Goal: Task Accomplishment & Management: Manage account settings

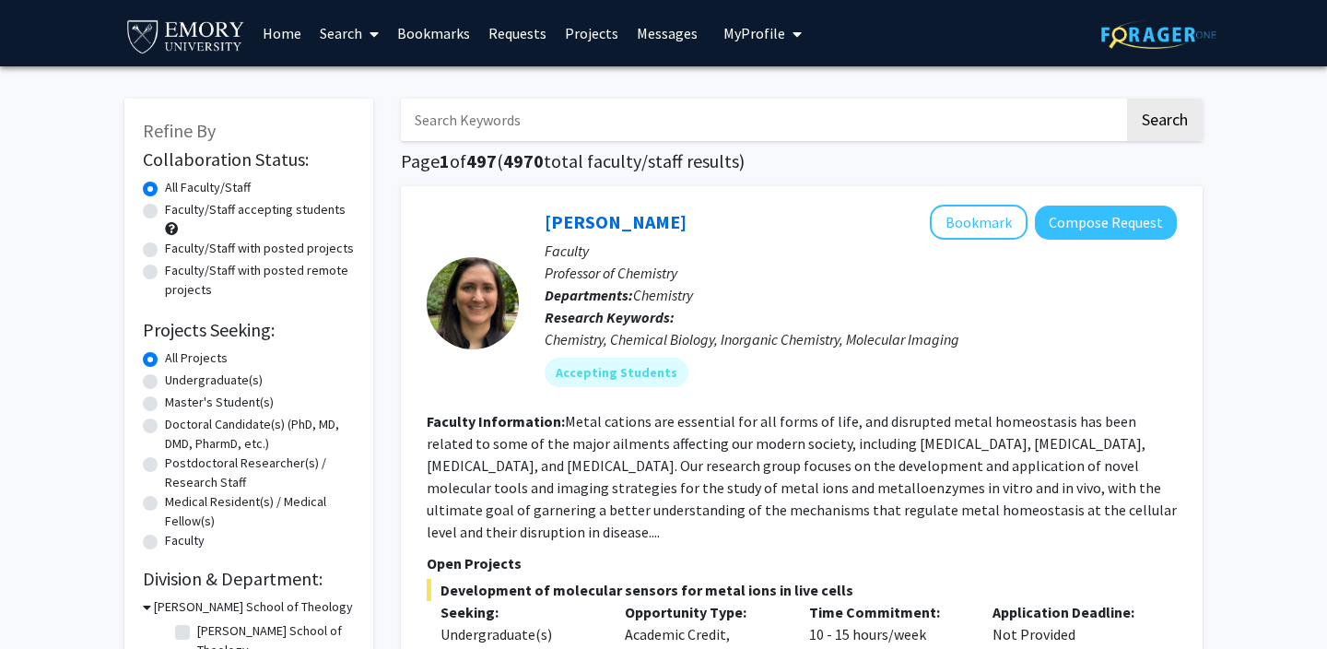
click at [754, 29] on span "My Profile" at bounding box center [754, 33] width 62 height 18
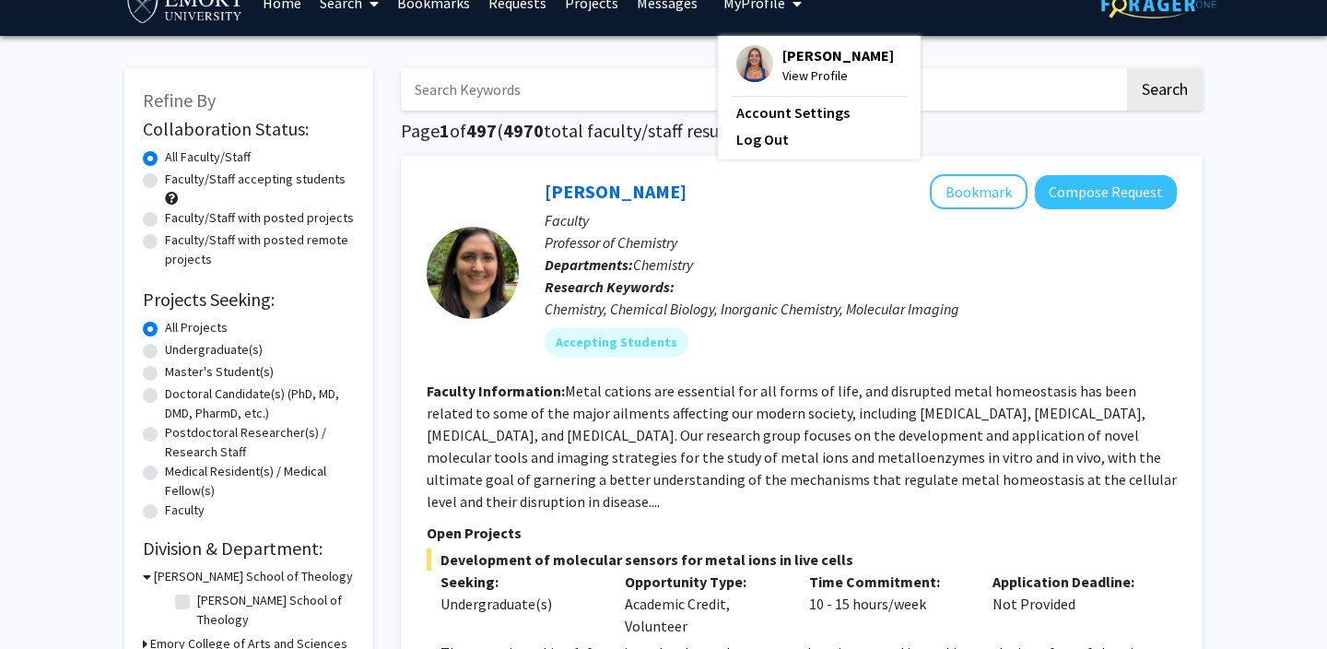
scroll to position [34, 0]
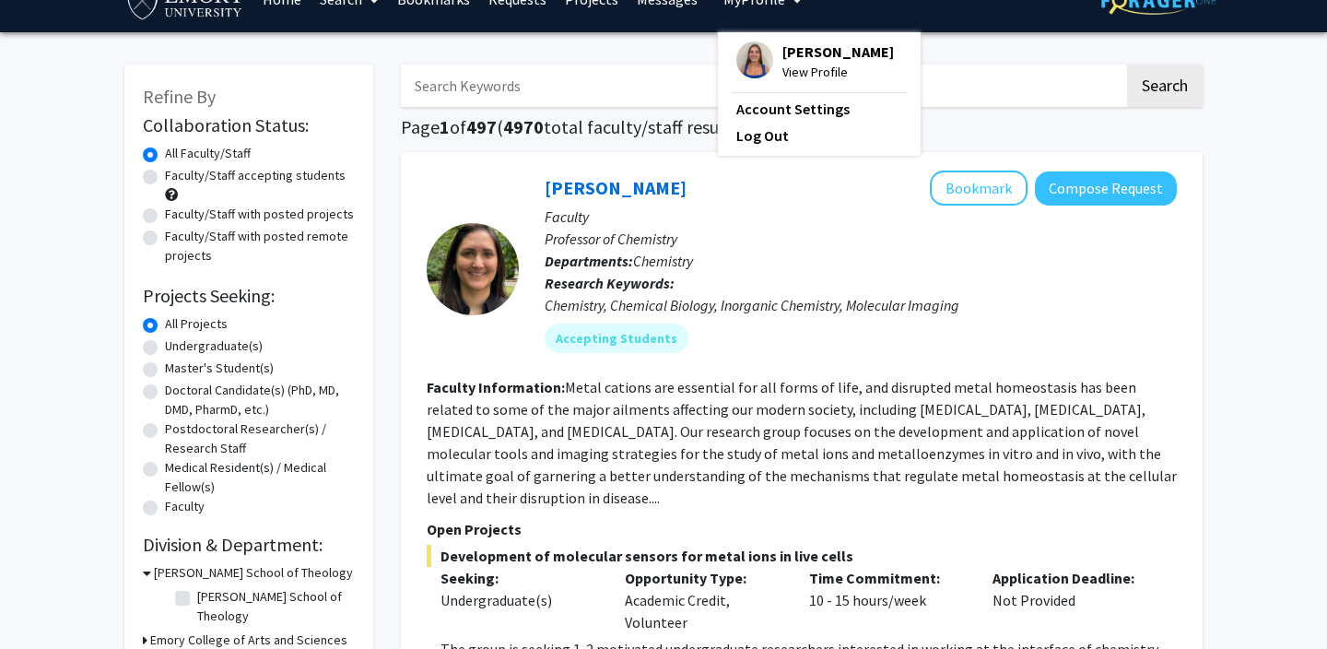
click at [761, 294] on p "Research Keywords: Chemistry, Chemical Biology, Inorganic Chemistry, Molecular …" at bounding box center [861, 294] width 632 height 44
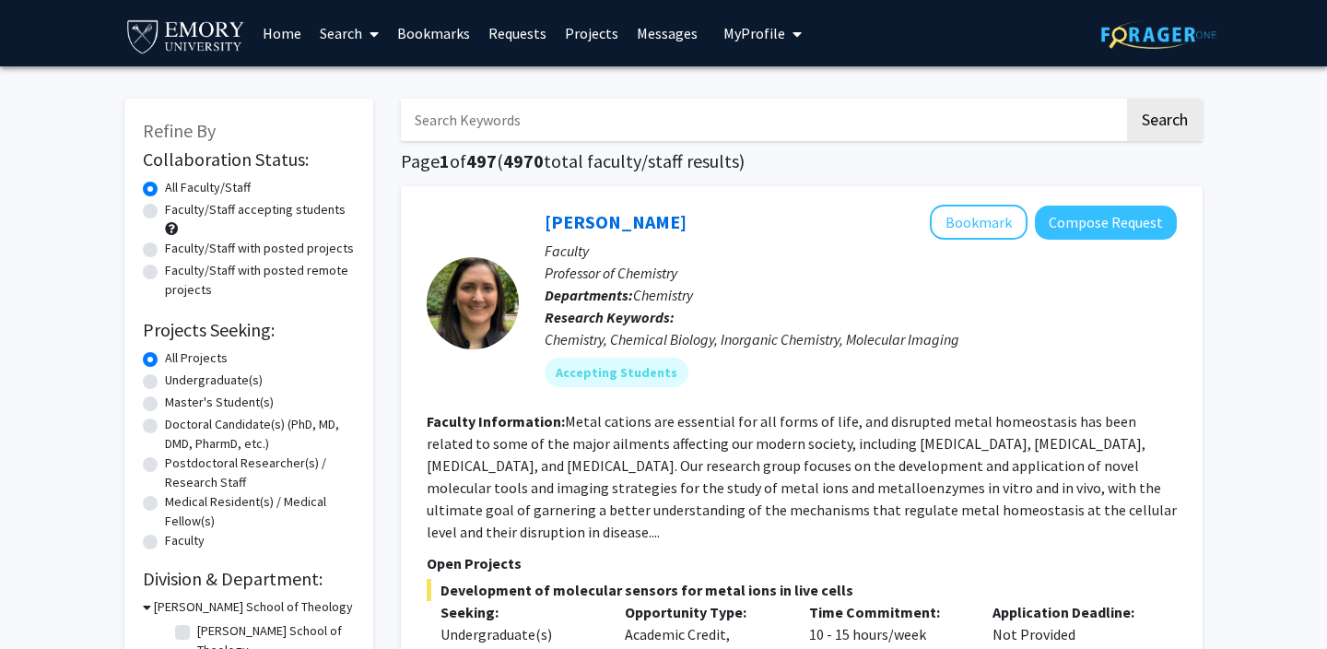
scroll to position [0, 0]
click at [735, 40] on span "My Profile" at bounding box center [754, 33] width 62 height 18
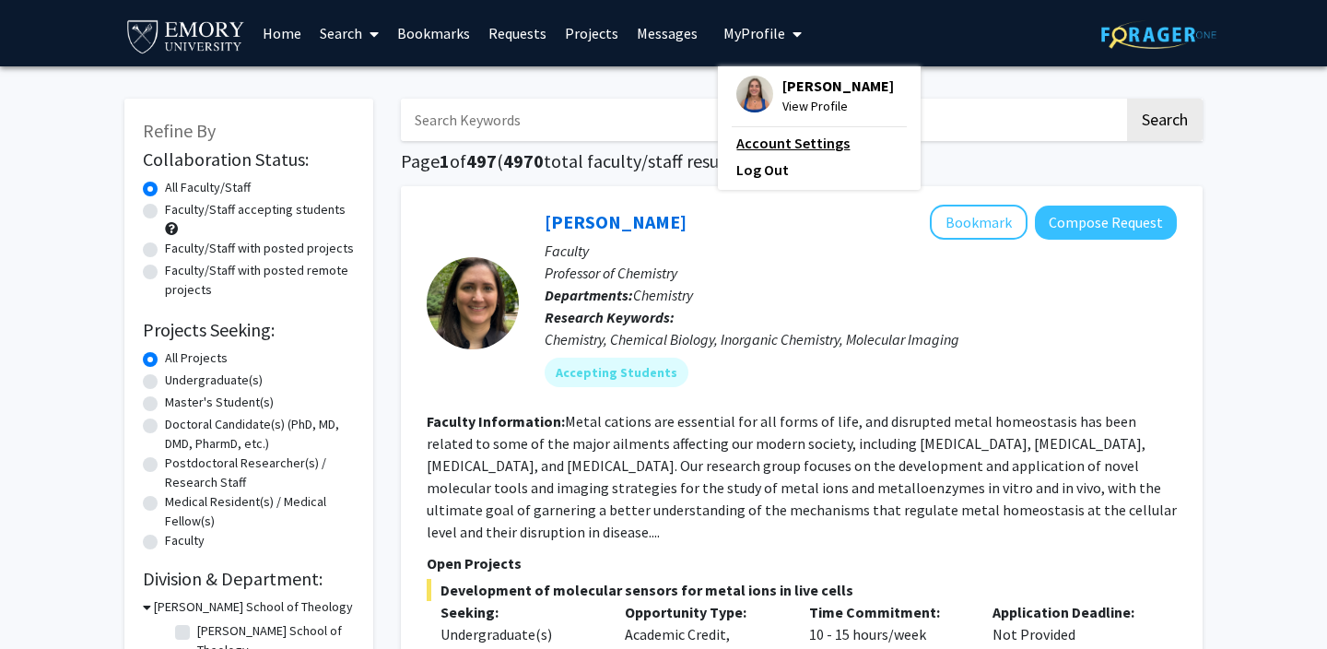
click at [746, 154] on link "Account Settings" at bounding box center [819, 143] width 166 height 22
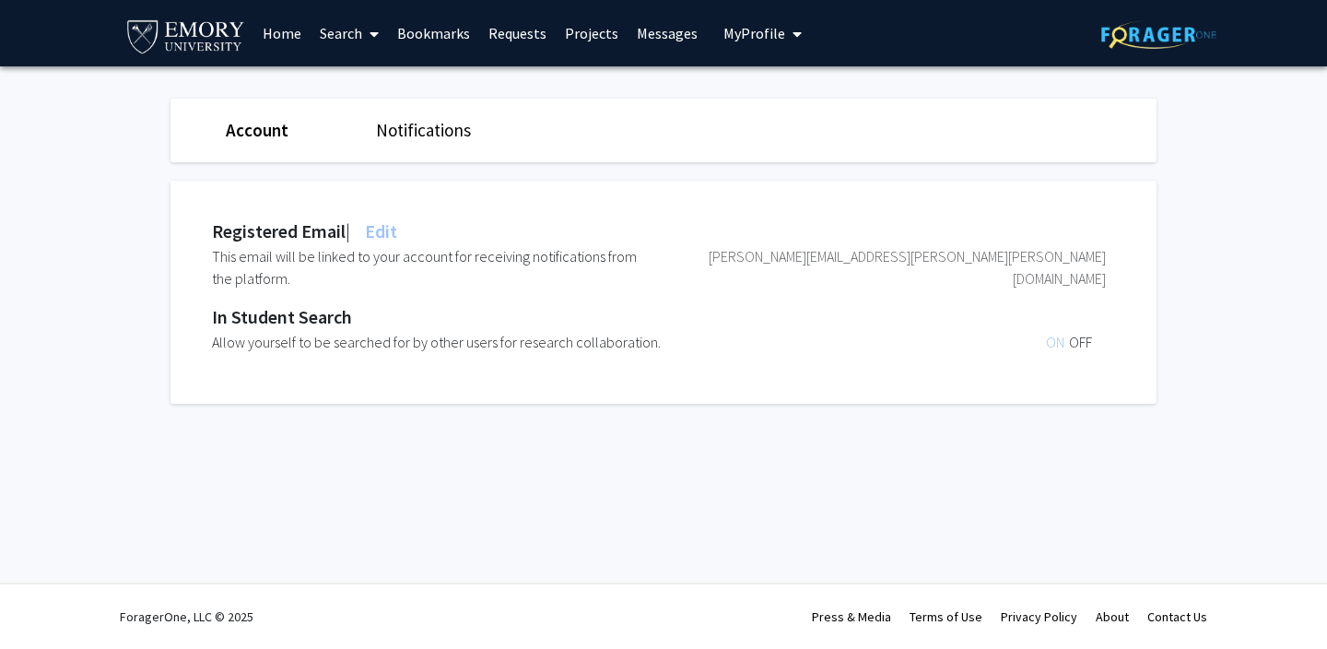
click at [742, 31] on span "My Profile" at bounding box center [754, 33] width 62 height 18
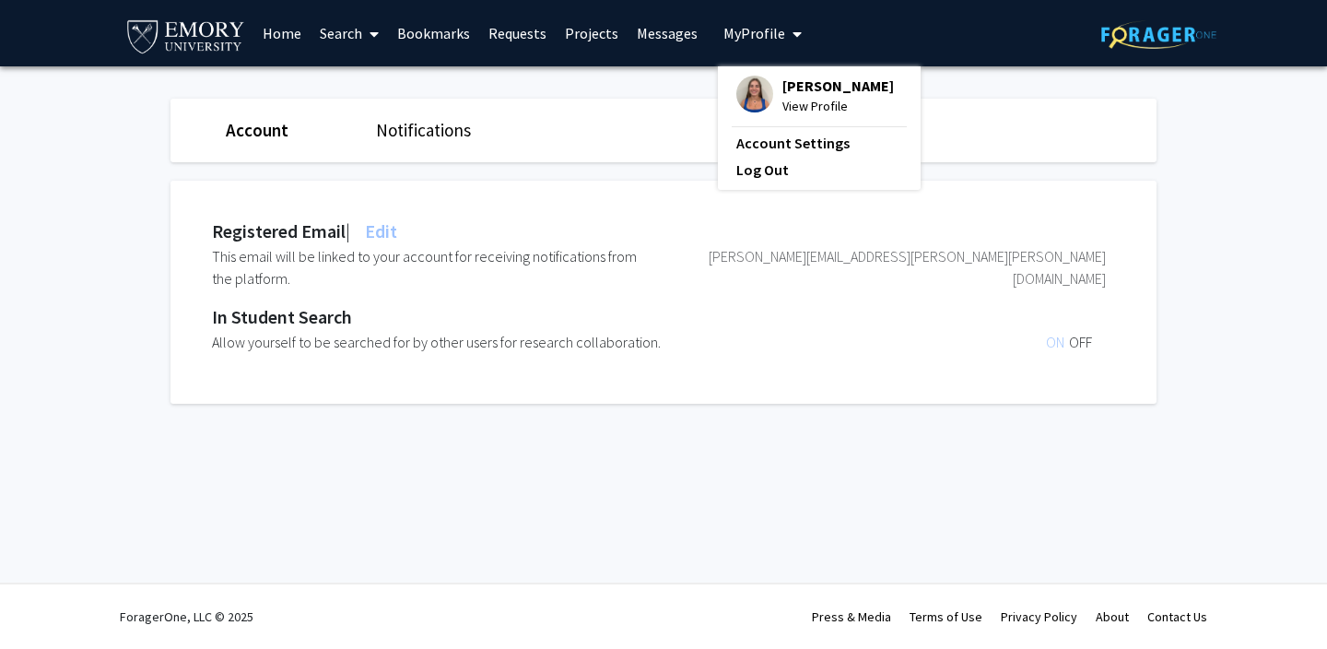
click at [747, 70] on div "[PERSON_NAME] View Profile Account Settings Log Out" at bounding box center [819, 127] width 203 height 123
click at [782, 87] on span "[PERSON_NAME]" at bounding box center [837, 86] width 111 height 20
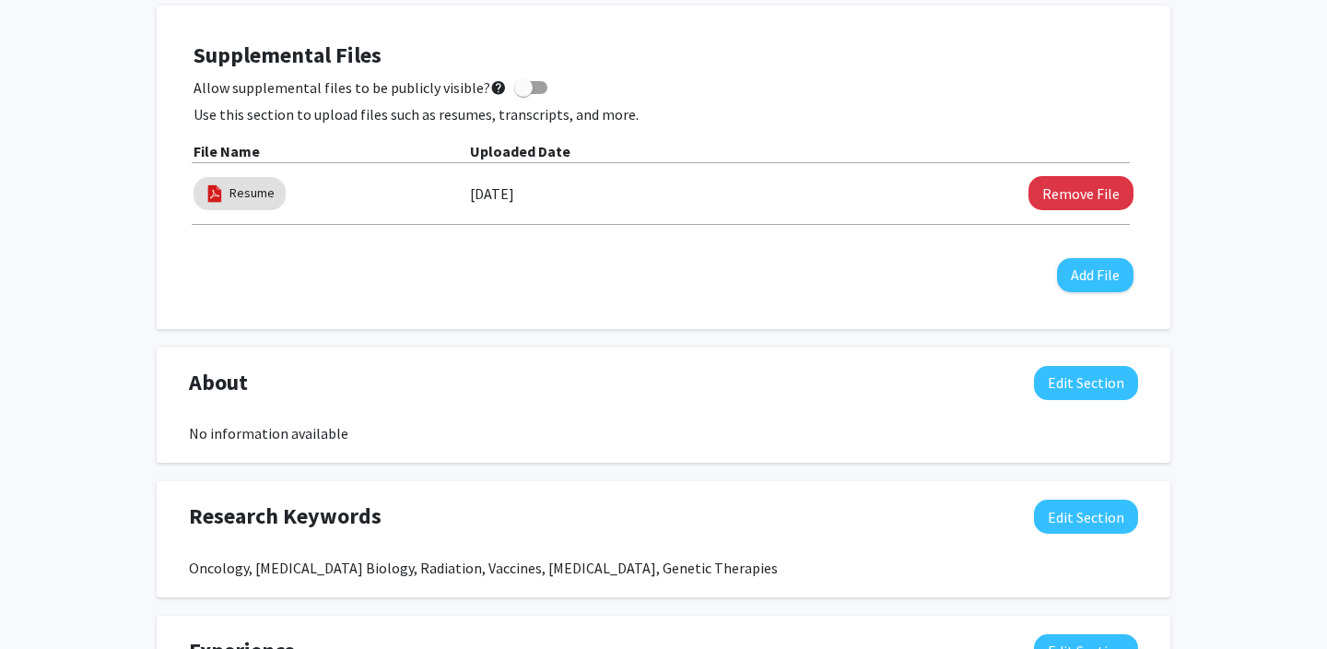
scroll to position [459, 0]
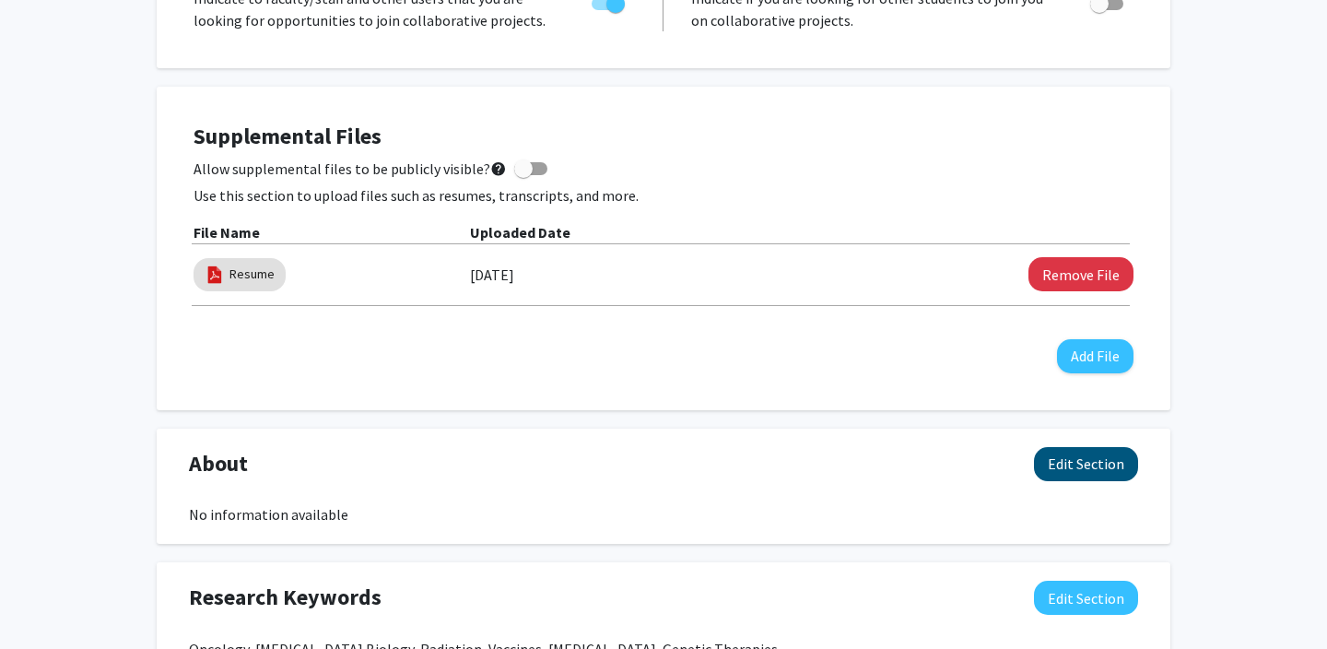
click at [1086, 472] on button "Edit Section" at bounding box center [1086, 464] width 104 height 34
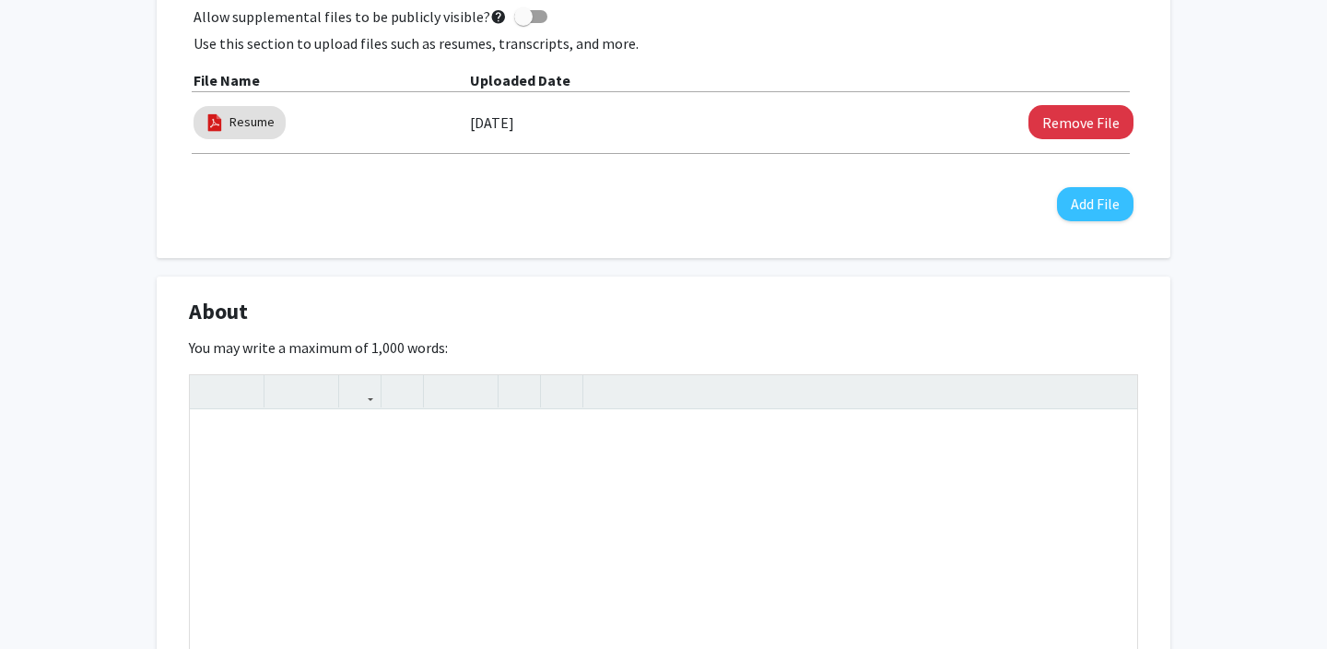
scroll to position [633, 1]
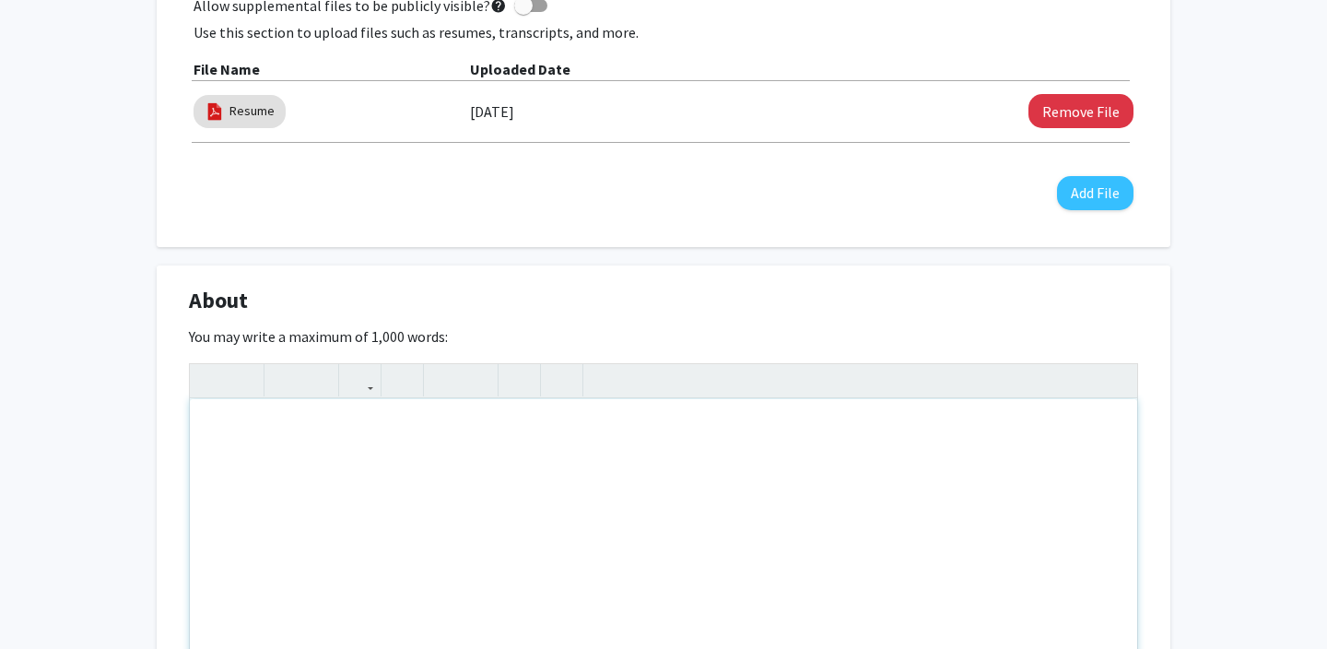
click at [664, 463] on div "Note to users with screen readers: Please deactivate our accessibility plugin f…" at bounding box center [663, 537] width 947 height 276
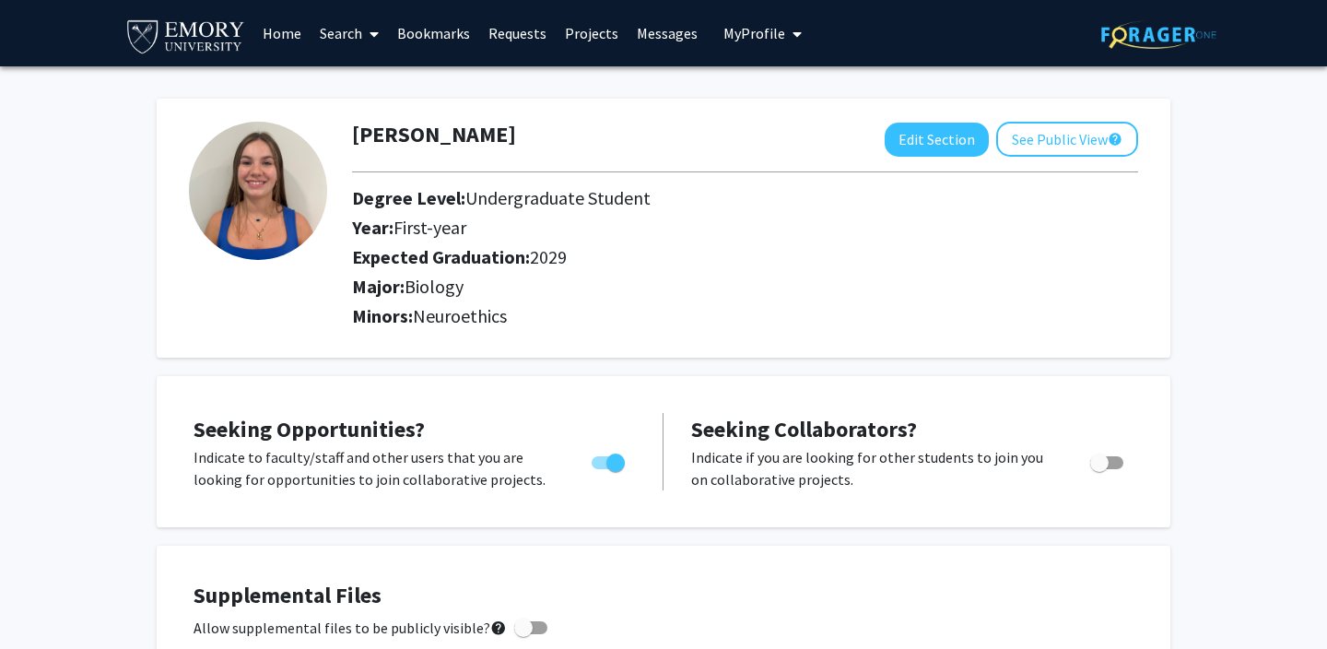
scroll to position [0, 0]
click at [942, 148] on button "Edit Section" at bounding box center [937, 140] width 104 height 34
select select "first-year"
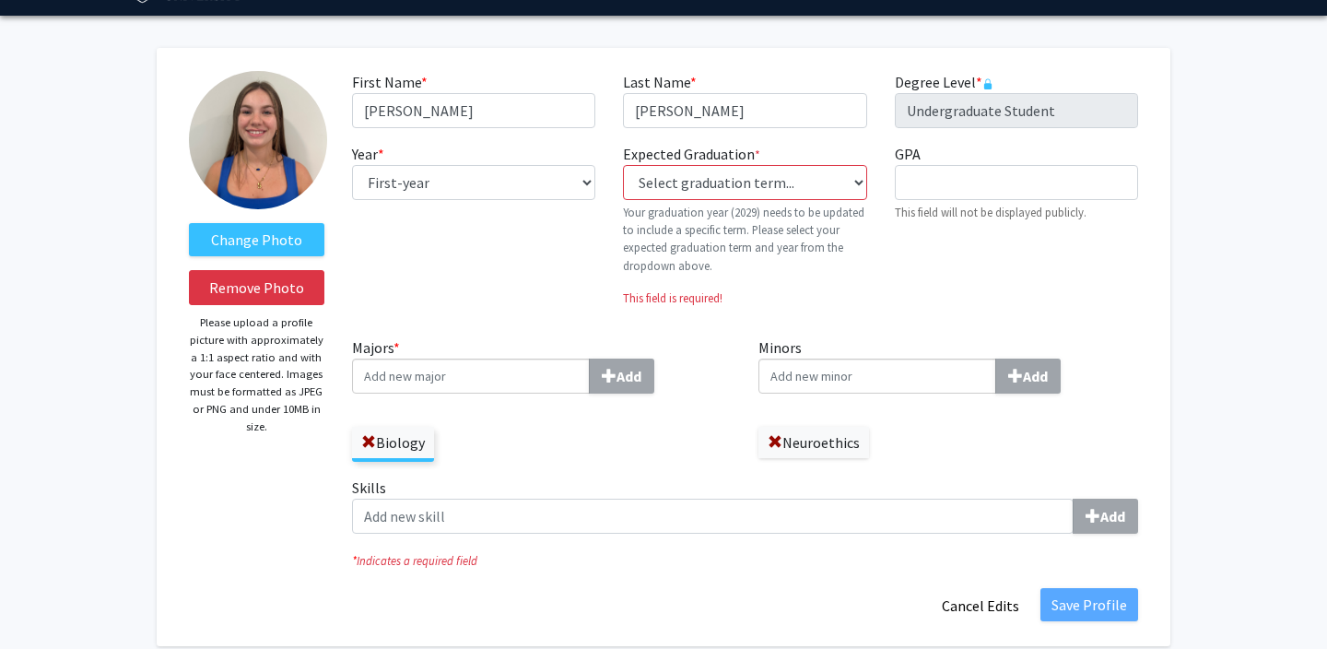
scroll to position [51, 0]
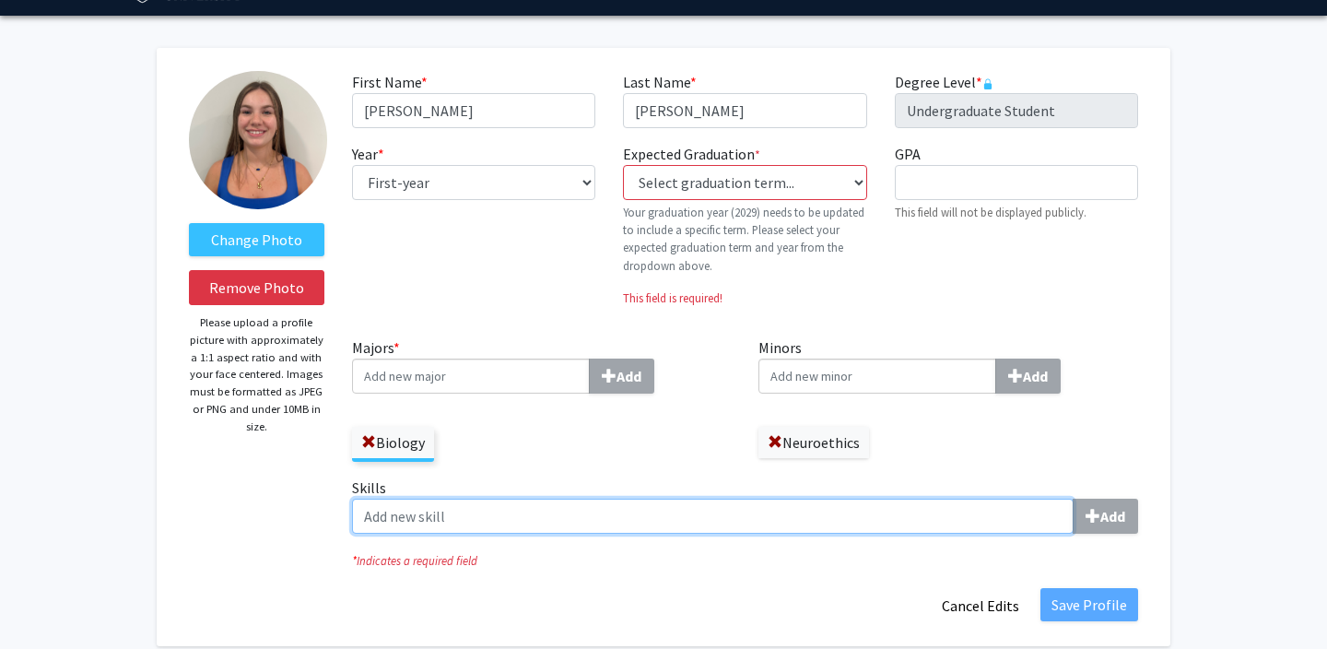
click at [686, 509] on input "Skills Add" at bounding box center [712, 516] width 721 height 35
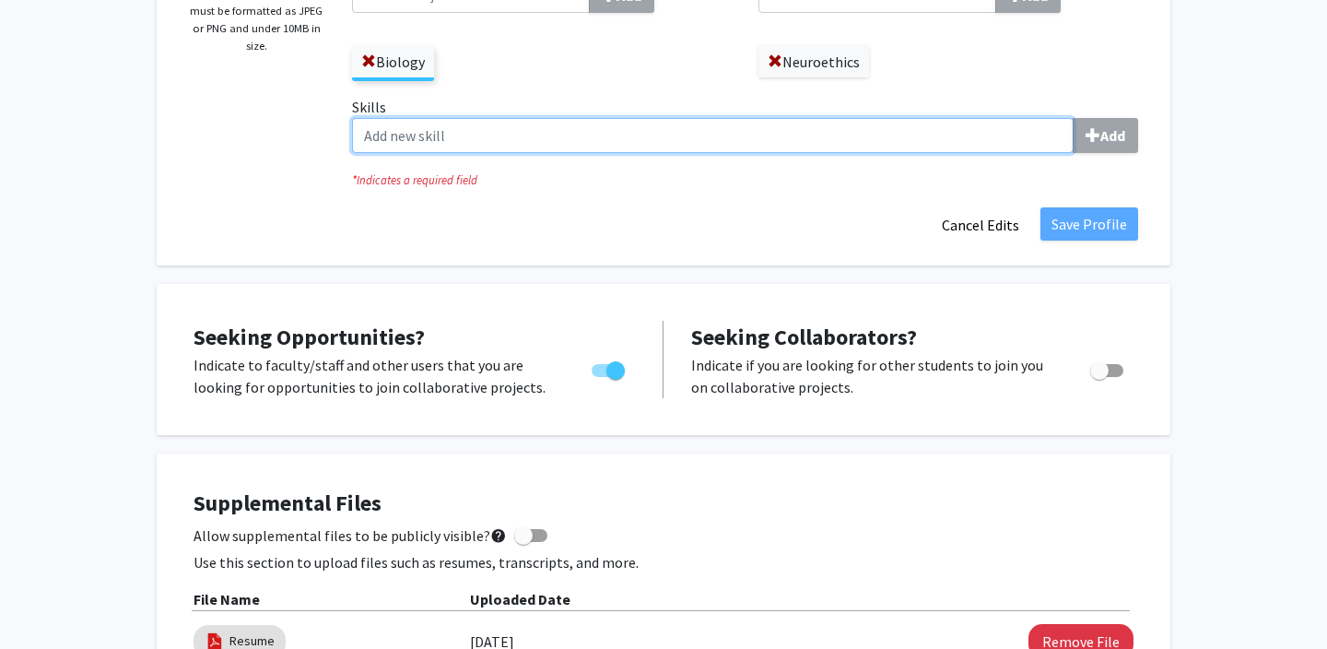
scroll to position [441, 0]
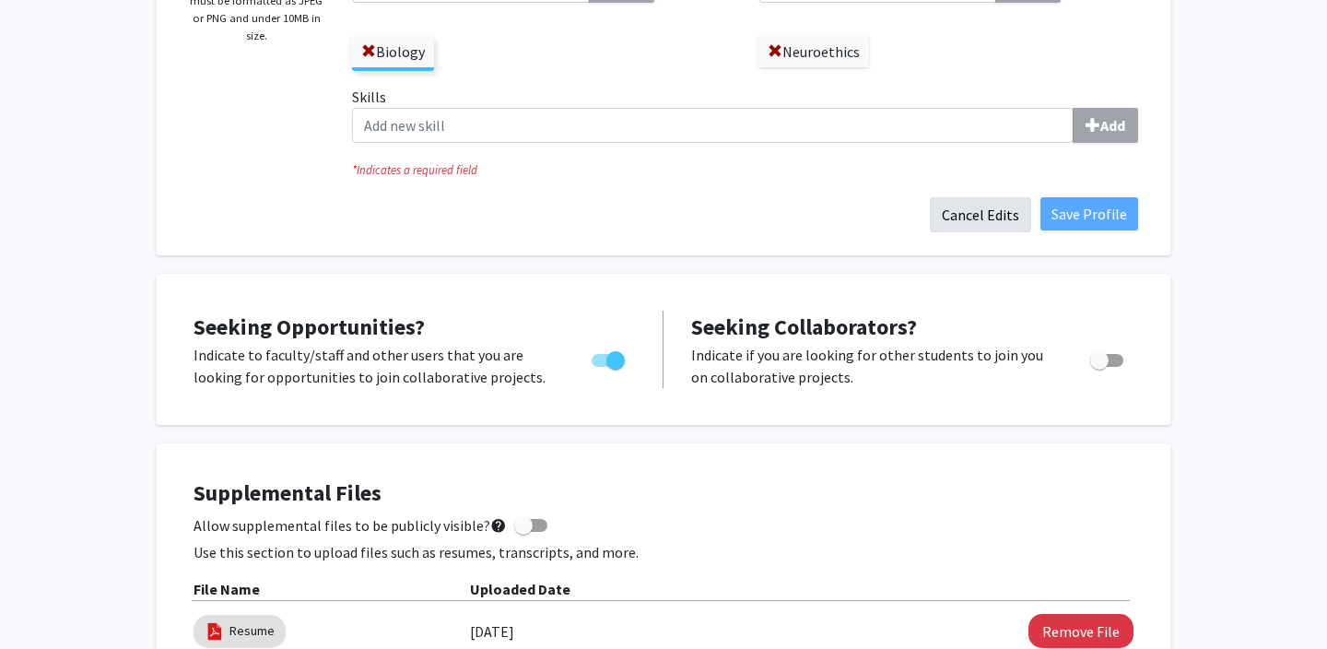
click at [1016, 218] on button "Cancel Edits" at bounding box center [980, 214] width 101 height 35
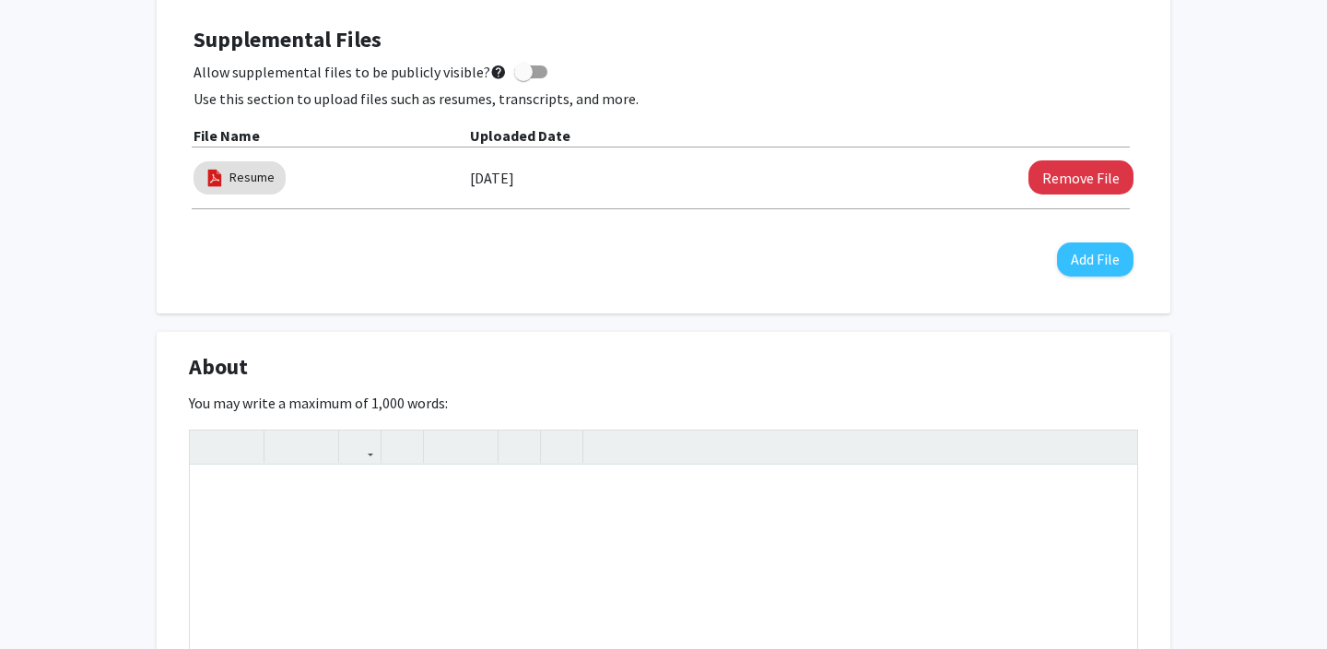
scroll to position [569, 0]
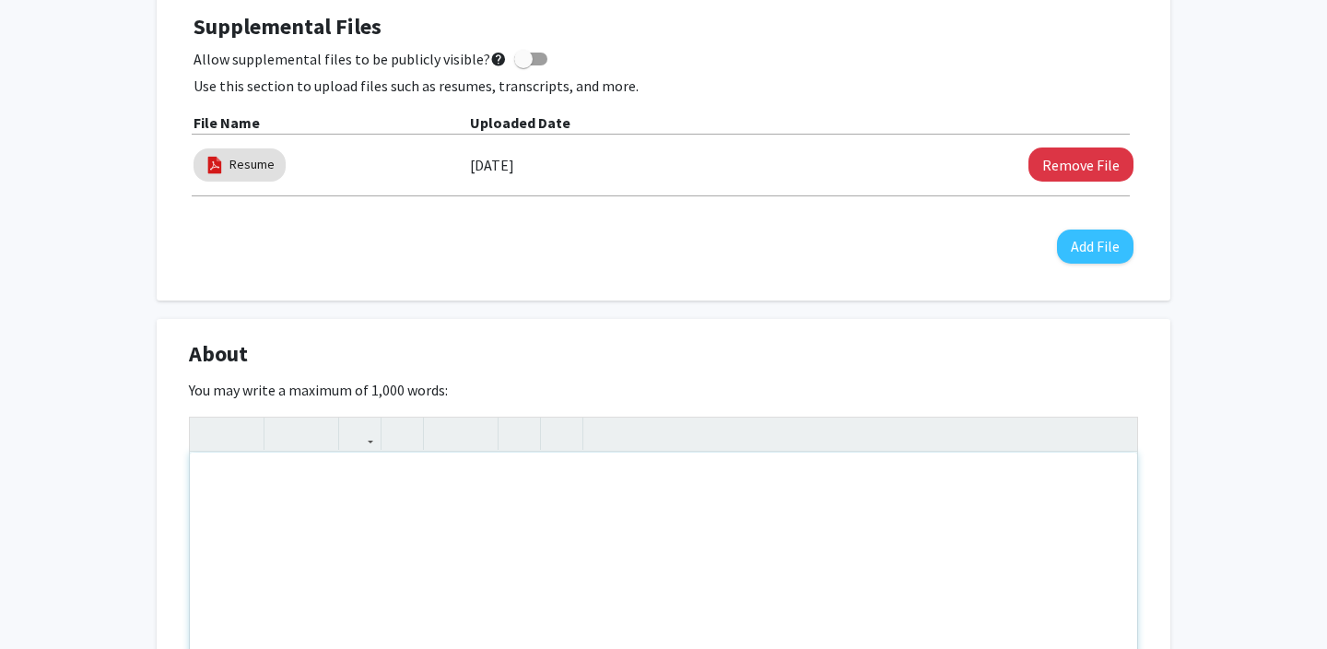
click at [724, 546] on div "Note to users with screen readers: Please deactivate our accessibility plugin f…" at bounding box center [663, 590] width 947 height 276
type textarea "I"
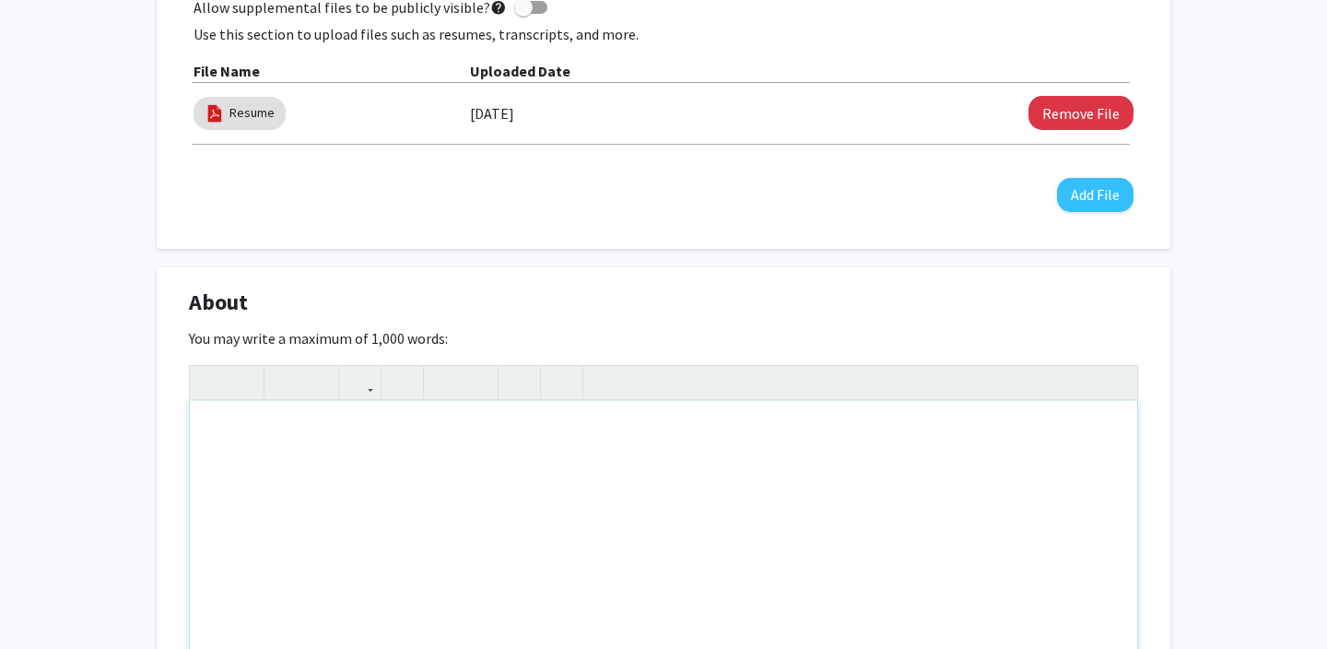
scroll to position [635, 0]
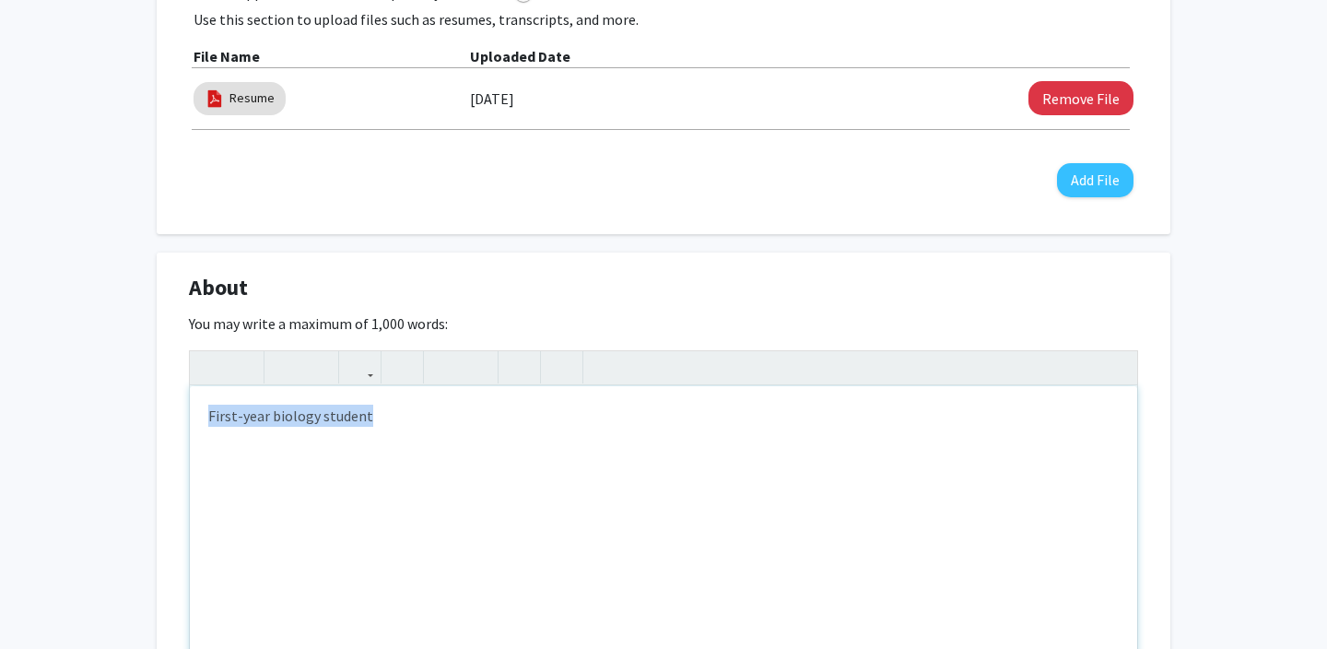
drag, startPoint x: 376, startPoint y: 432, endPoint x: 205, endPoint y: 405, distance: 173.5
click at [205, 406] on div "First-year biology student" at bounding box center [663, 524] width 947 height 276
click at [205, 405] on div "First-year biology student" at bounding box center [663, 524] width 947 height 276
click at [417, 426] on div "I am a first-year biology student" at bounding box center [663, 524] width 947 height 276
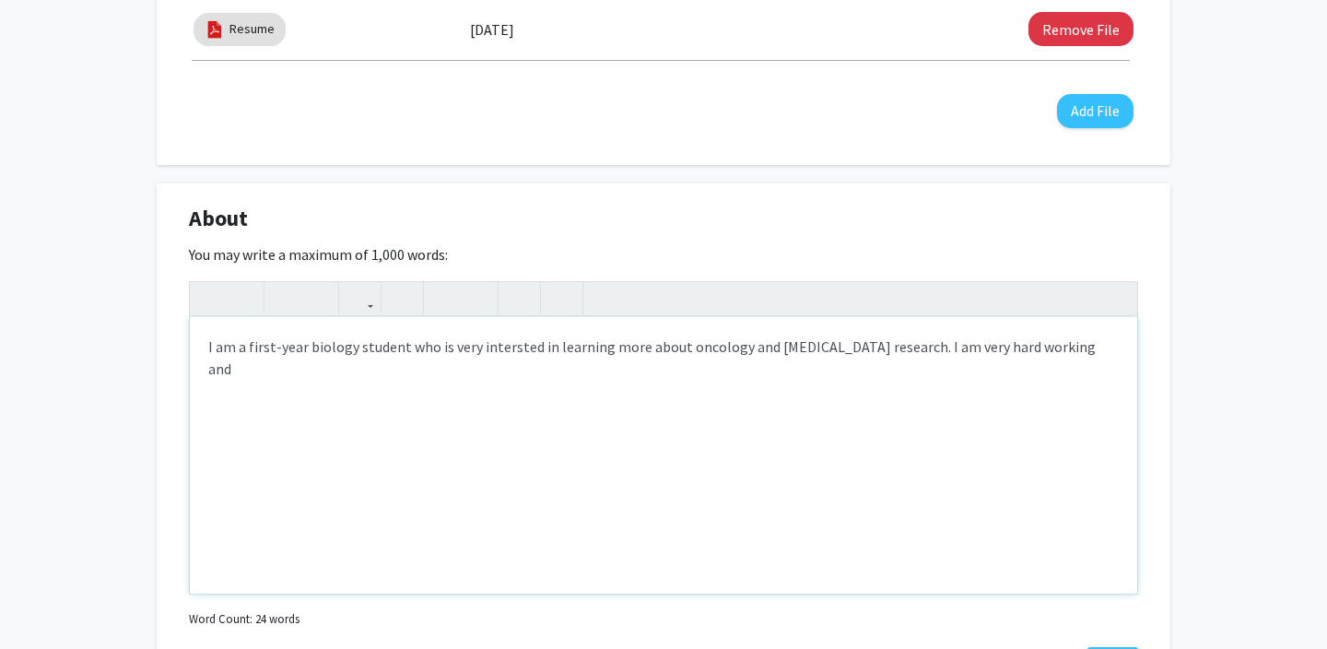
scroll to position [713, 0]
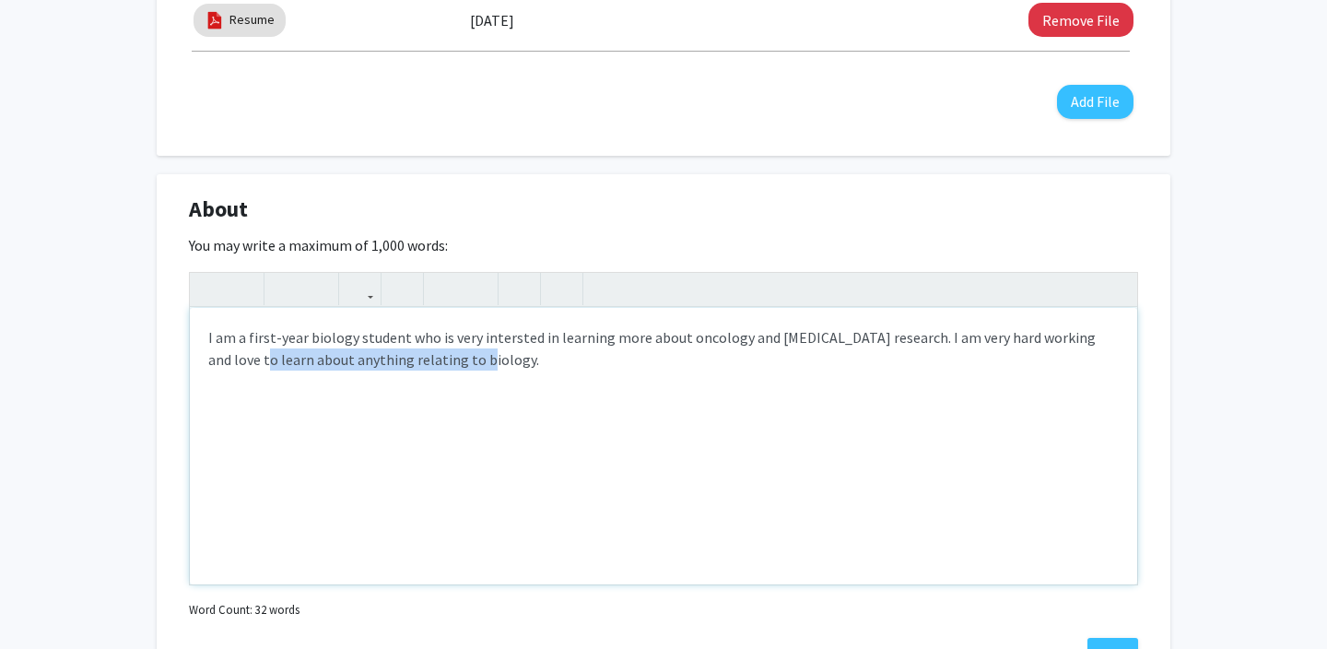
drag, startPoint x: 441, startPoint y: 374, endPoint x: 192, endPoint y: 365, distance: 249.9
click at [192, 365] on div "I am a first-year biology student who is very intersted in learning more about …" at bounding box center [663, 446] width 947 height 276
click at [893, 339] on div "I am a first-year biology student who is very intersted in learning more about …" at bounding box center [663, 446] width 947 height 276
click at [982, 342] on div "I am a first-year biology student who is very intersted in learning more about …" at bounding box center [663, 446] width 947 height 276
click at [1056, 341] on div "I am a first-year biology student who is very intersted in learning more about …" at bounding box center [663, 446] width 947 height 276
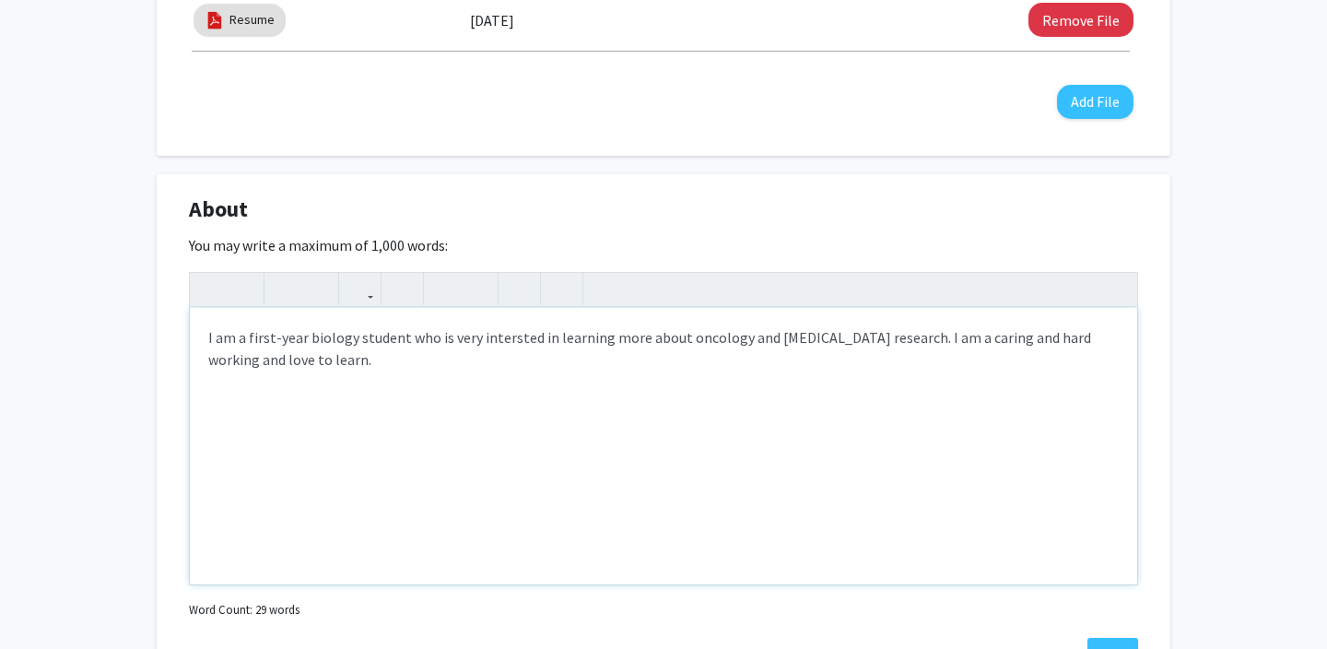
click at [1064, 344] on div "I am a first-year biology student who is very intersted in learning more about …" at bounding box center [663, 446] width 947 height 276
click at [1077, 344] on div "I am a first-year biology student who is very intersted in learning more about …" at bounding box center [663, 446] width 947 height 276
click at [266, 362] on div "I am a first-year biology student who is very intersted in learning more about …" at bounding box center [663, 446] width 947 height 276
click at [384, 378] on div "I am a first-year biology student who is very intersted in learning more about …" at bounding box center [663, 446] width 947 height 276
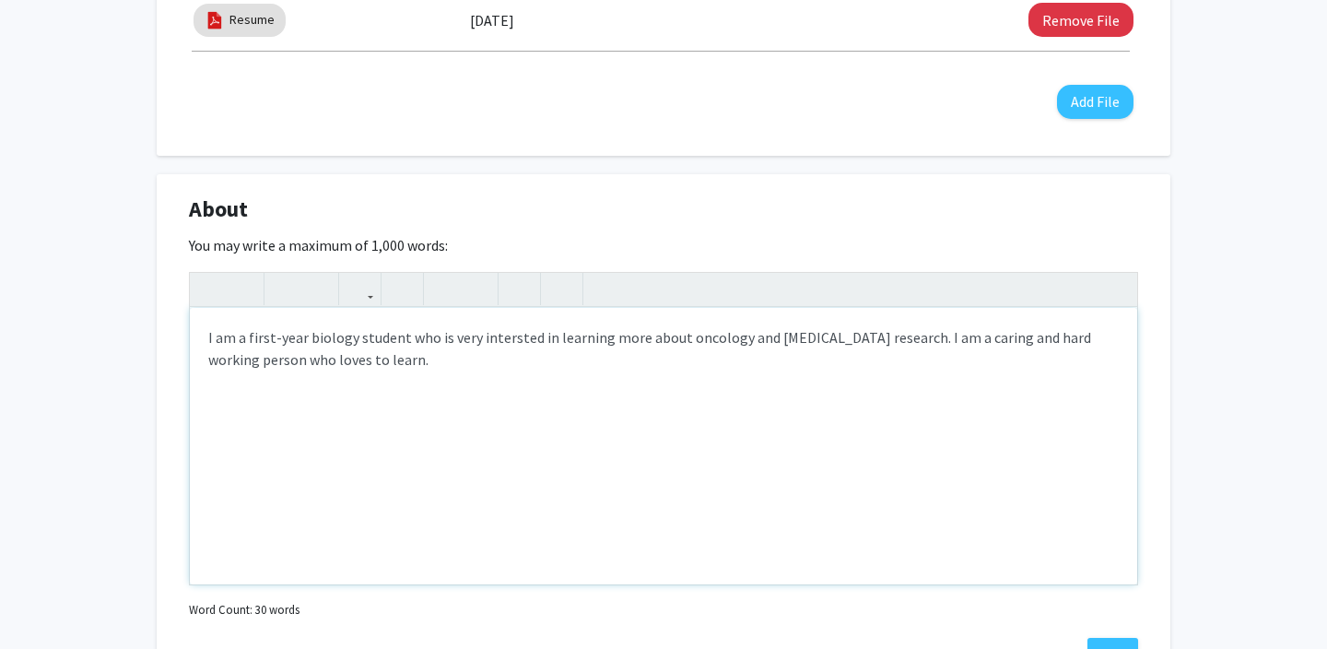
click at [868, 337] on div "I am a first-year biology student who is very intersted in learning more about …" at bounding box center [663, 446] width 947 height 276
click at [575, 338] on div "I am a first-year biology student who is very intersted in learning more about …" at bounding box center [663, 446] width 947 height 276
click at [661, 344] on div "I am a first-year biology student who is very intersted in doing research more …" at bounding box center [663, 446] width 947 height 276
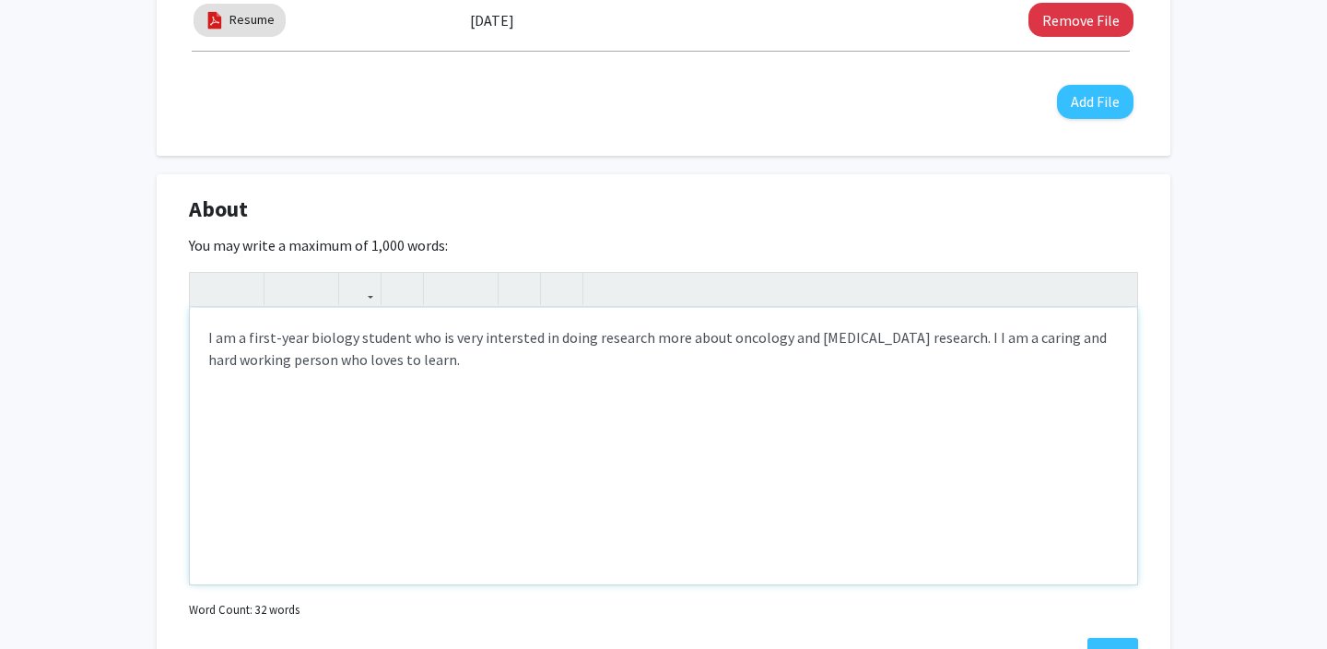
click at [675, 341] on div "I am a first-year biology student who is very intersted in doing research more …" at bounding box center [663, 446] width 947 height 276
click at [663, 342] on div "I am a first-year biology student who is very intersted in doing research about…" at bounding box center [663, 446] width 947 height 276
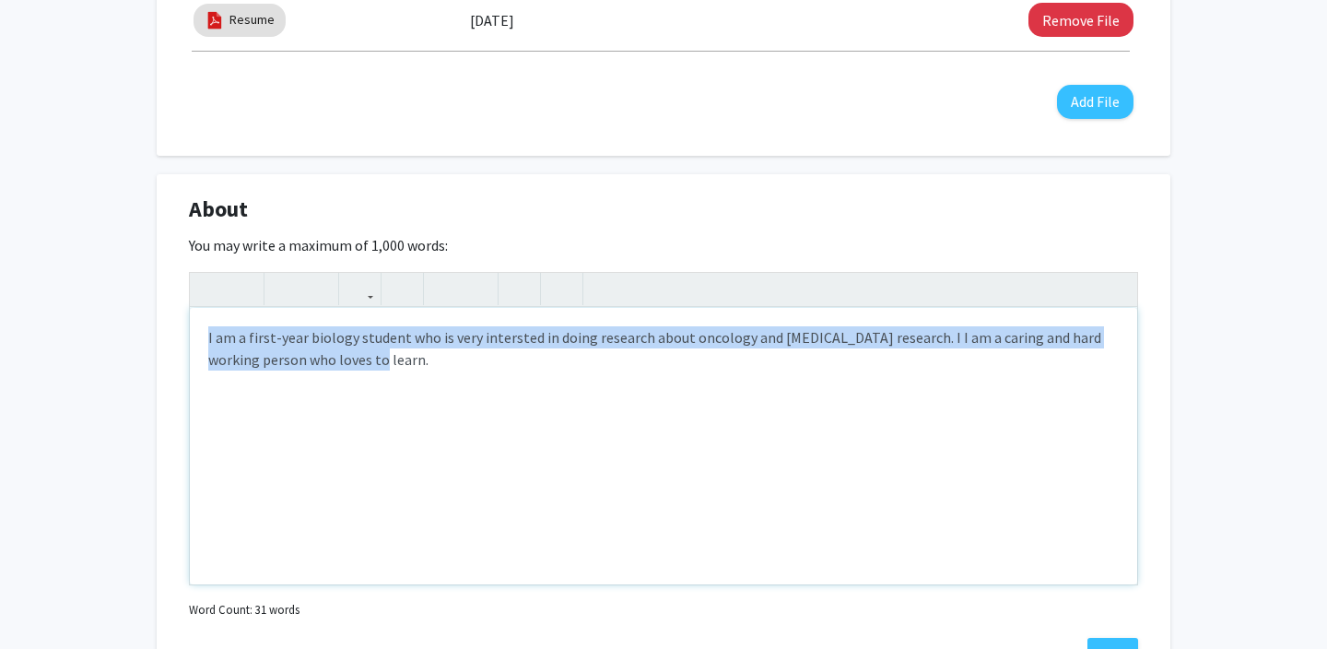
click at [663, 342] on div "I am a first-year biology student who is very intersted in doing research about…" at bounding box center [663, 446] width 947 height 276
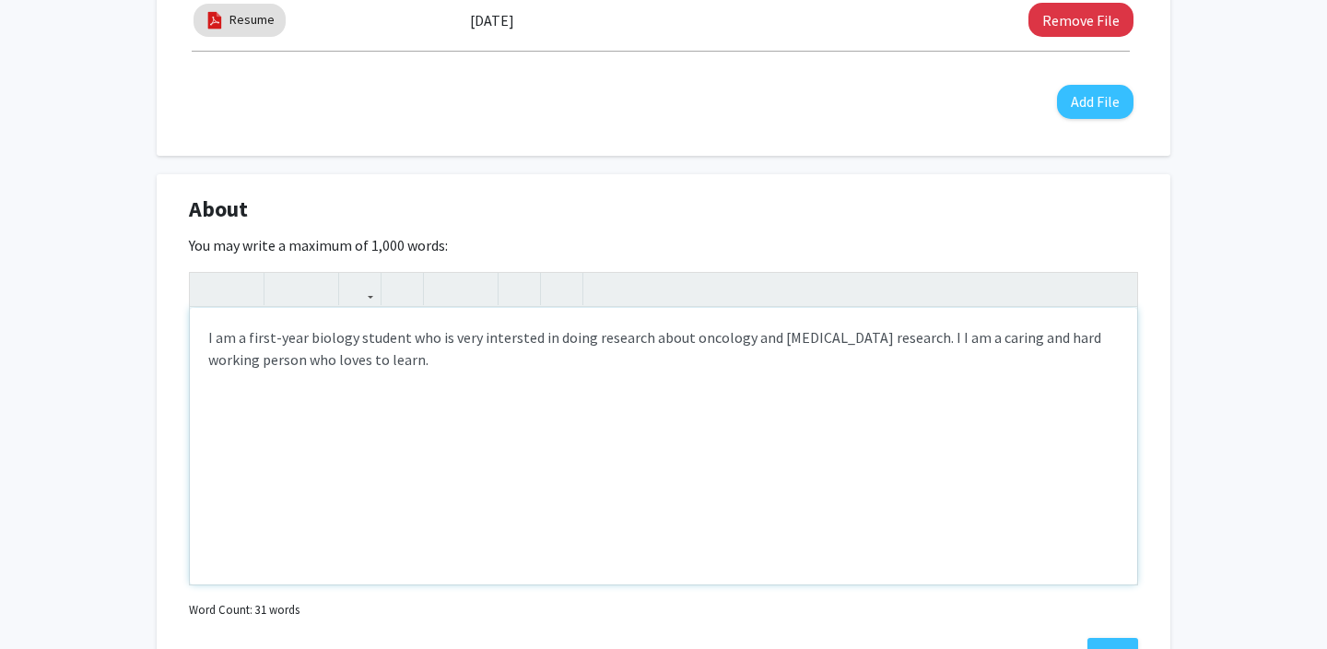
click at [660, 342] on div "I am a first-year biology student who is very intersted in doing research about…" at bounding box center [663, 446] width 947 height 276
drag, startPoint x: 846, startPoint y: 344, endPoint x: 642, endPoint y: 334, distance: 203.9
click at [642, 334] on div "I am a first-year biology student who is very intersted in doing research in on…" at bounding box center [663, 446] width 947 height 276
click at [718, 340] on div "I am a first-year biology student who is very intersted in doing research on [M…" at bounding box center [663, 446] width 947 height 276
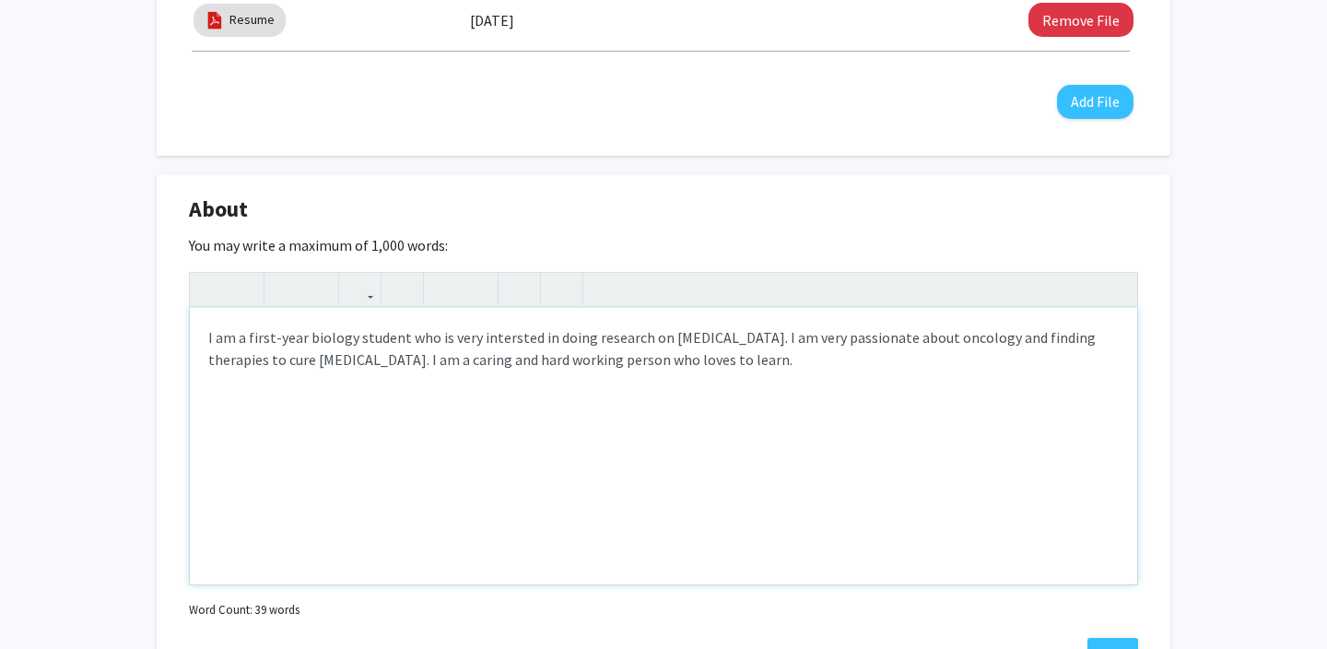
click at [687, 399] on div "I am a first-year biology student who is very intersted in doing research on [M…" at bounding box center [663, 446] width 947 height 276
click at [698, 339] on div "I am a first-year biology student who is very intersted in doing research on [M…" at bounding box center [663, 446] width 947 height 276
click at [703, 341] on div "I am a first-year biology student who is very intersted in doing research on [M…" at bounding box center [663, 446] width 947 height 276
drag, startPoint x: 705, startPoint y: 342, endPoint x: 590, endPoint y: 334, distance: 115.5
click at [589, 334] on div "I am a first-year biology student who is very intersted in doing research on [M…" at bounding box center [663, 446] width 947 height 276
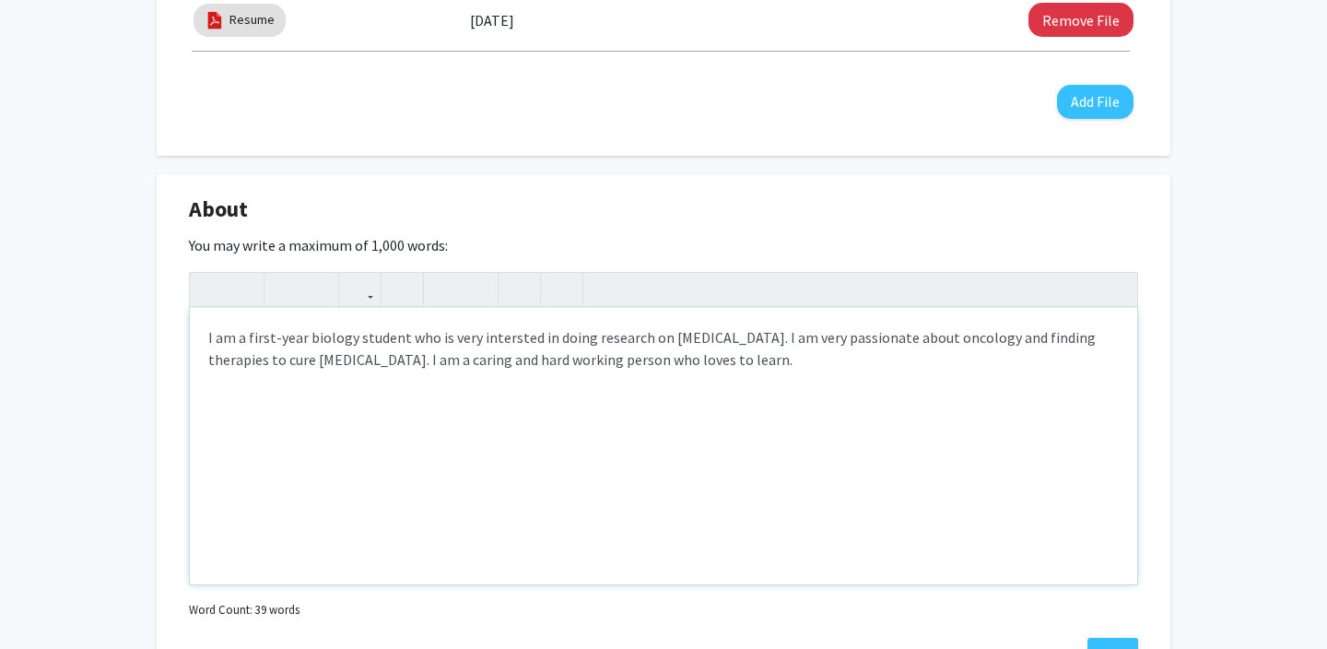
click at [703, 338] on div "I am a first-year biology student who is very intersted in doing research on [M…" at bounding box center [663, 446] width 947 height 276
click at [664, 372] on div "I am a first-year biology student who is very intersted in doing research on [M…" at bounding box center [663, 446] width 947 height 276
click at [795, 378] on div "I am a first-year biology student who is very intersted in doing research on [M…" at bounding box center [663, 446] width 947 height 276
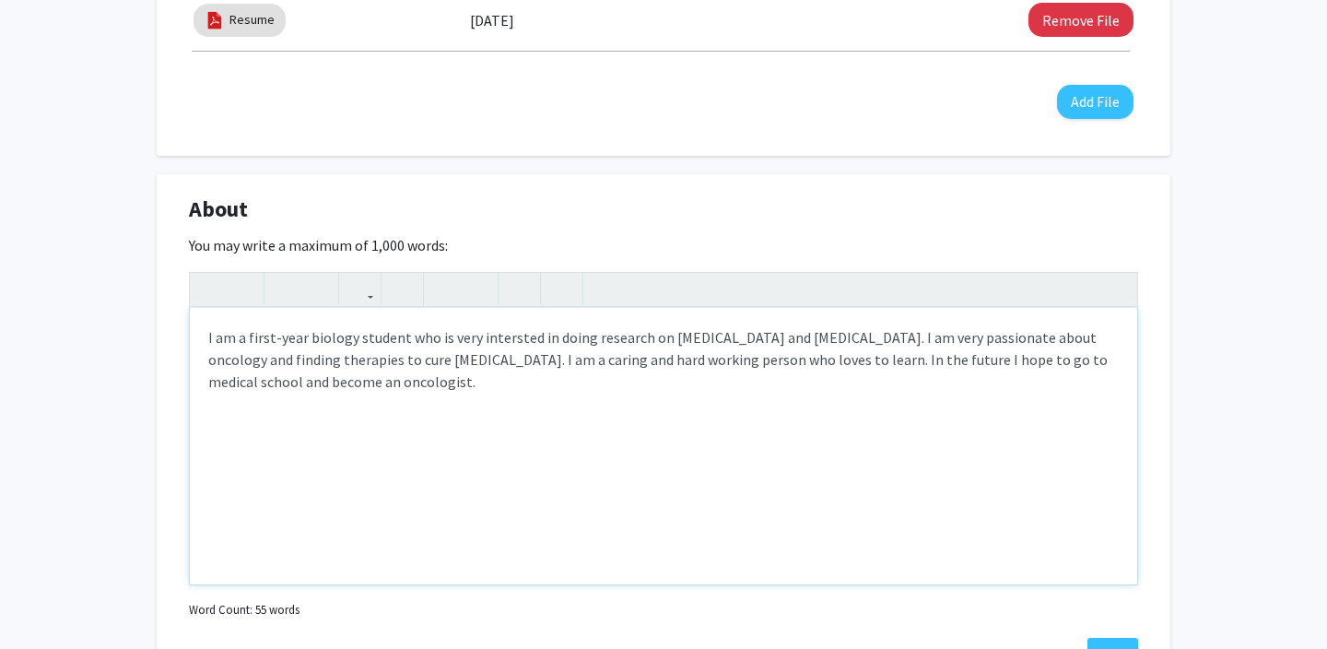
type textarea "I am a first-year biology student who is very intersted in doing research on [M…"
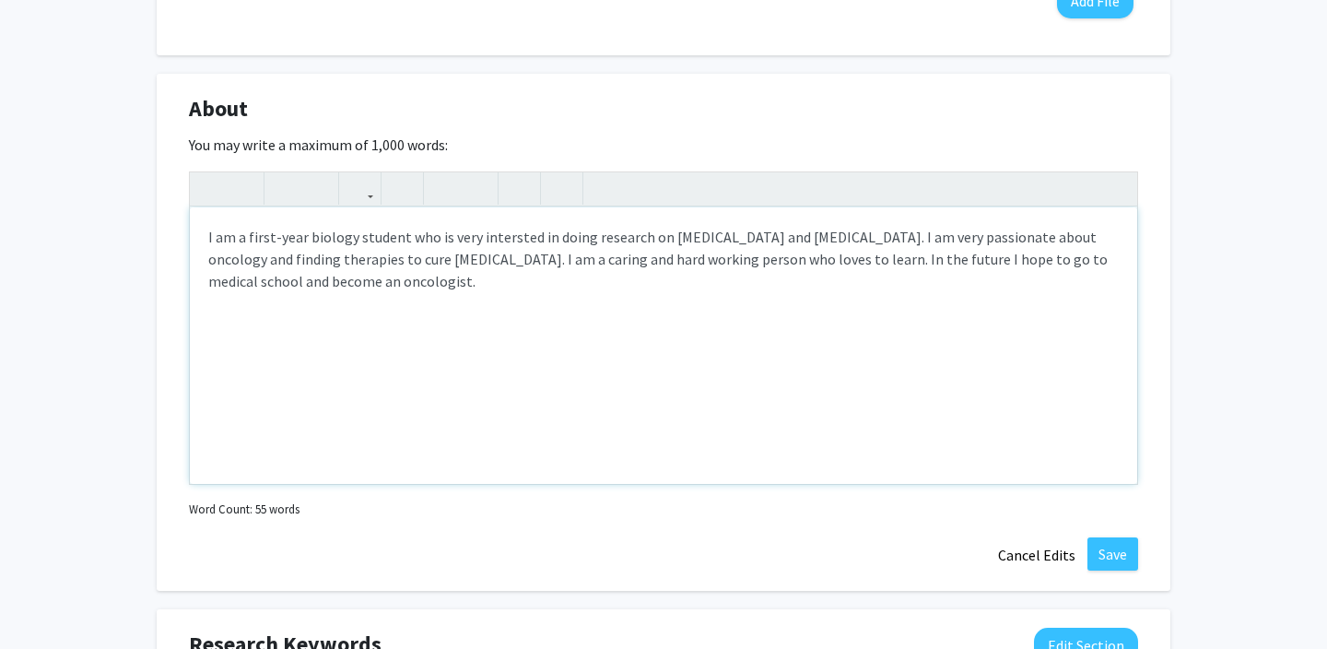
scroll to position [831, 0]
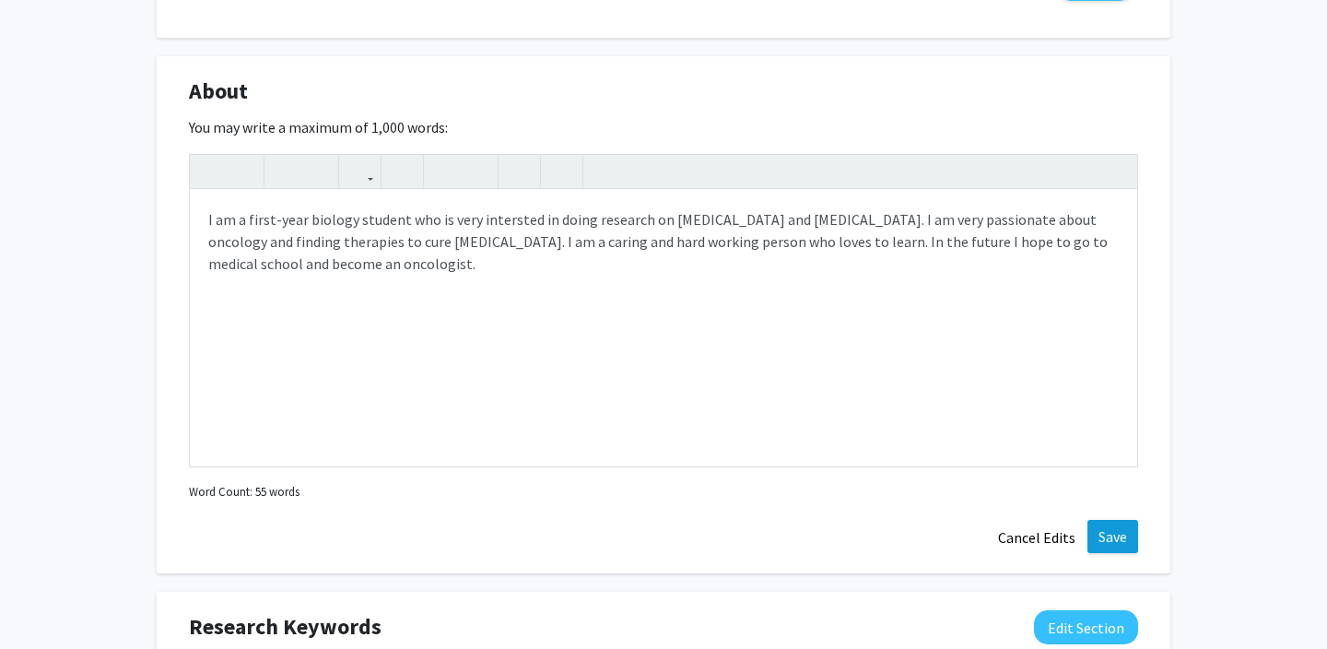
click at [1100, 530] on button "Save" at bounding box center [1112, 536] width 51 height 33
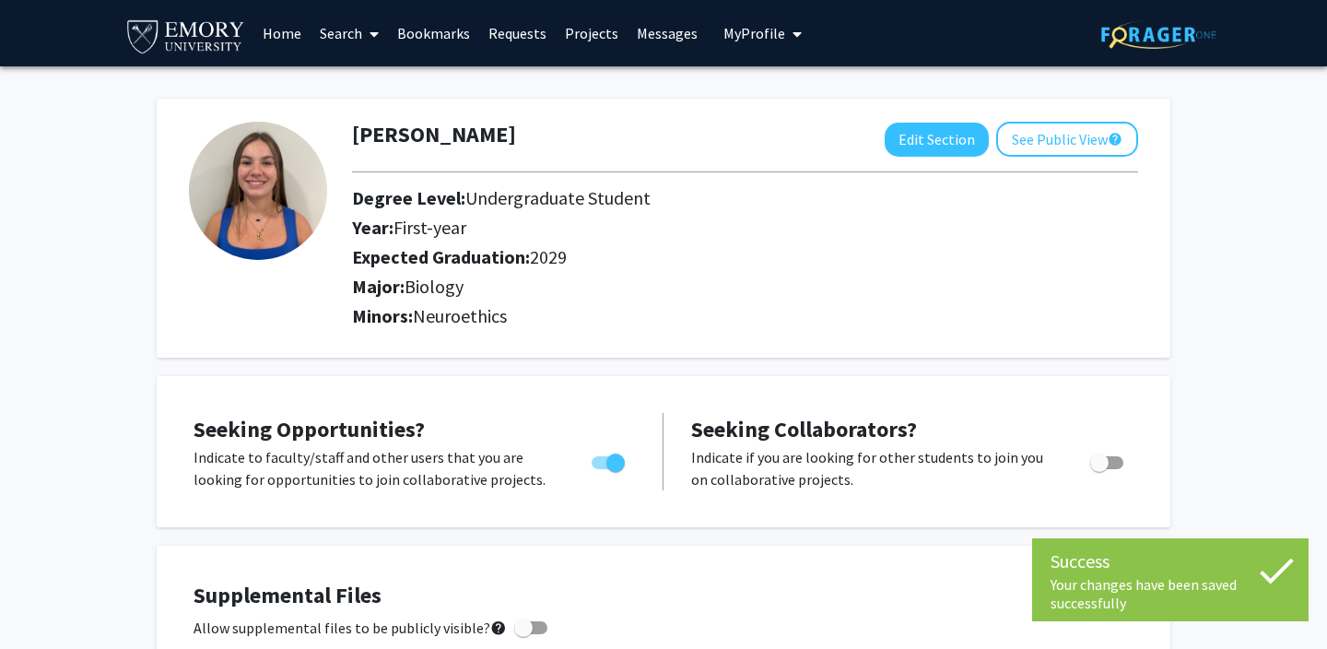
scroll to position [0, 0]
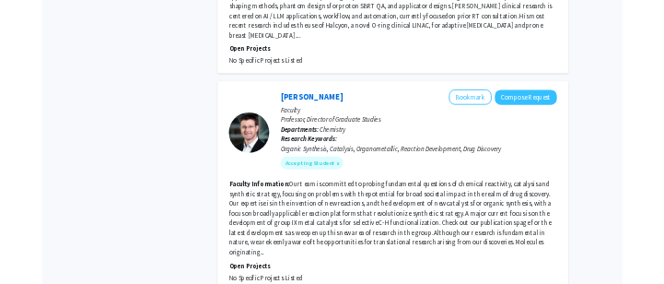
scroll to position [4914, 0]
